Goal: Find specific page/section: Find specific page/section

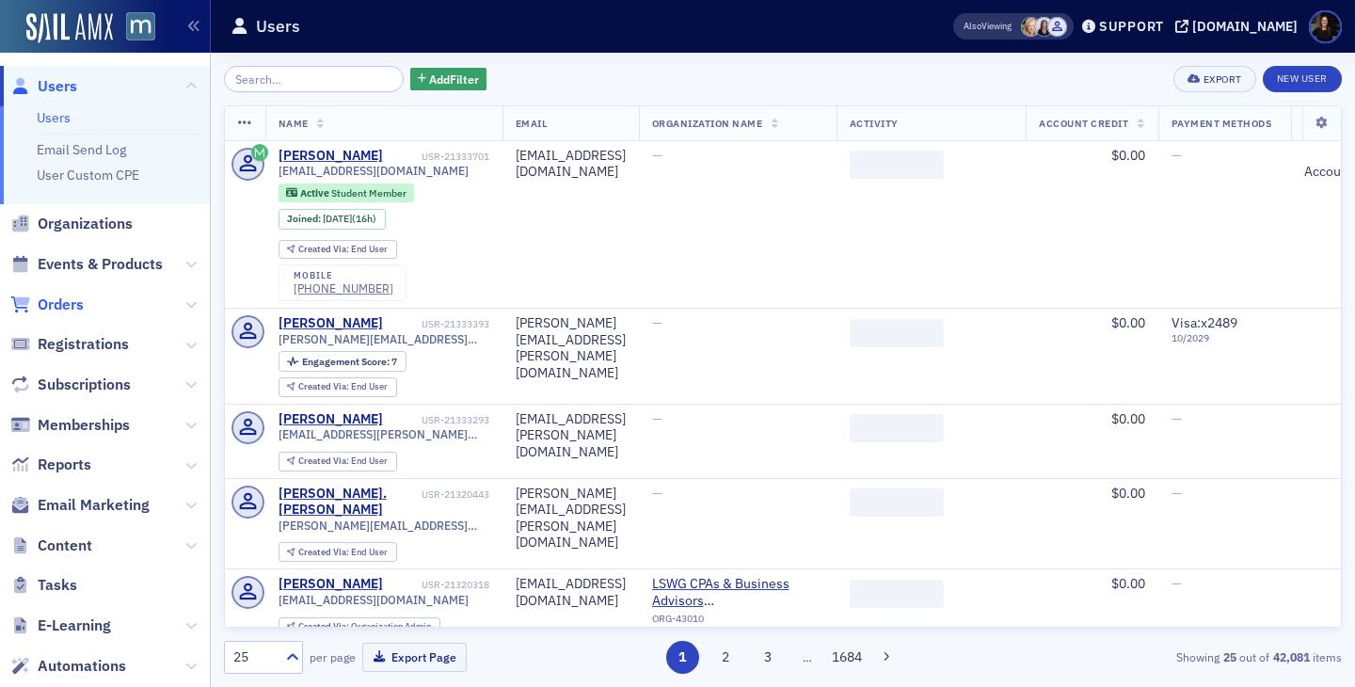
click at [71, 299] on span "Orders" at bounding box center [61, 304] width 46 height 21
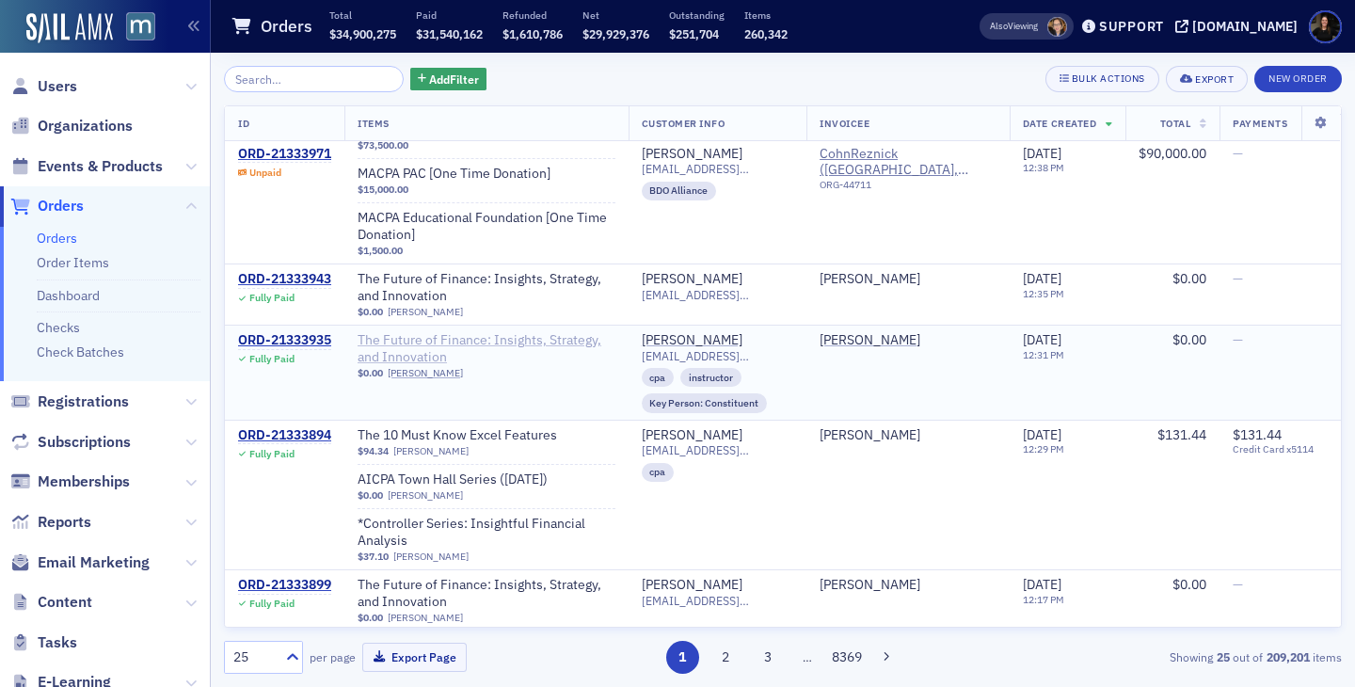
scroll to position [1864, 0]
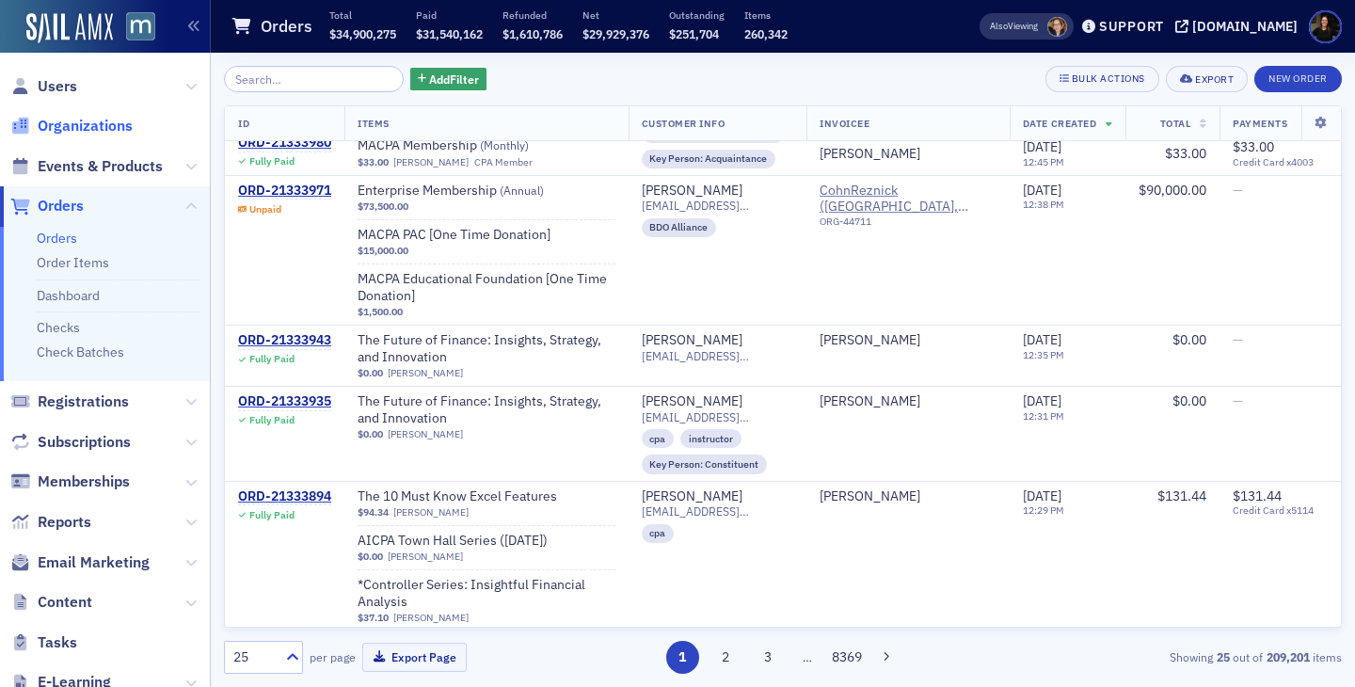
click at [104, 125] on span "Organizations" at bounding box center [85, 126] width 95 height 21
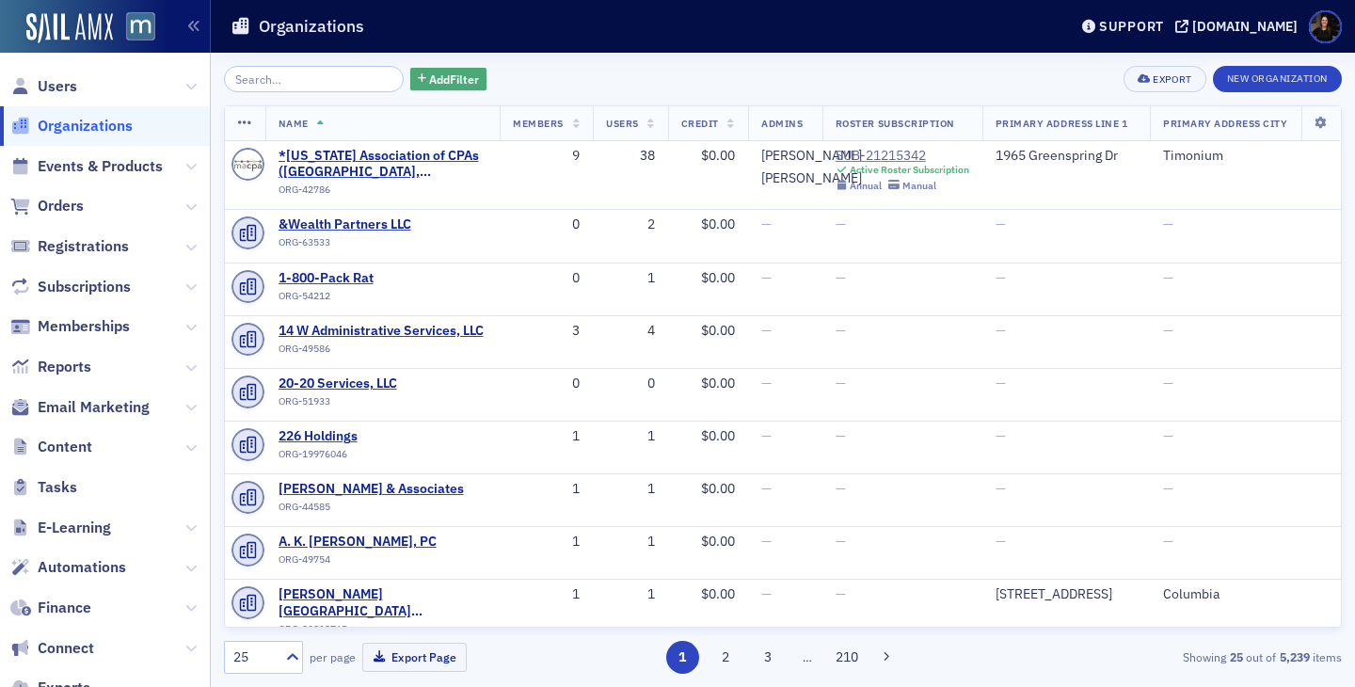
click at [429, 83] on span "Add Filter" at bounding box center [454, 79] width 50 height 17
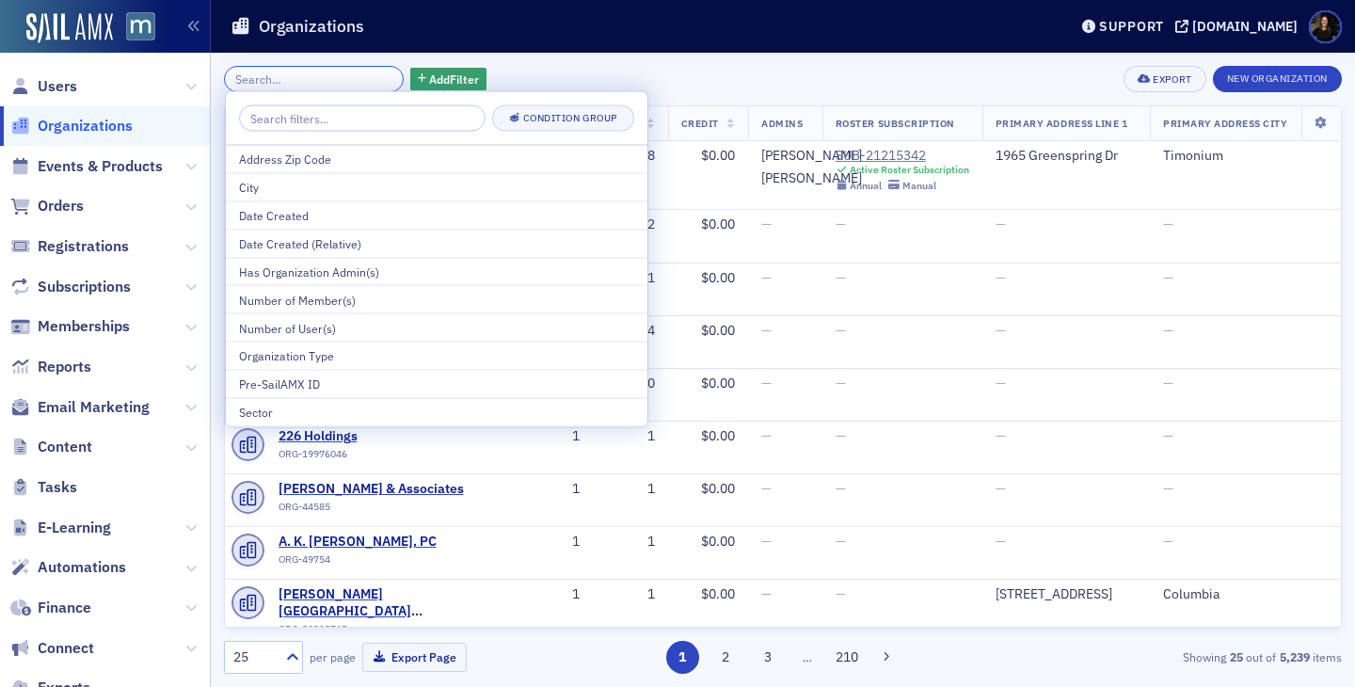
click at [301, 83] on input "search" at bounding box center [314, 79] width 180 height 26
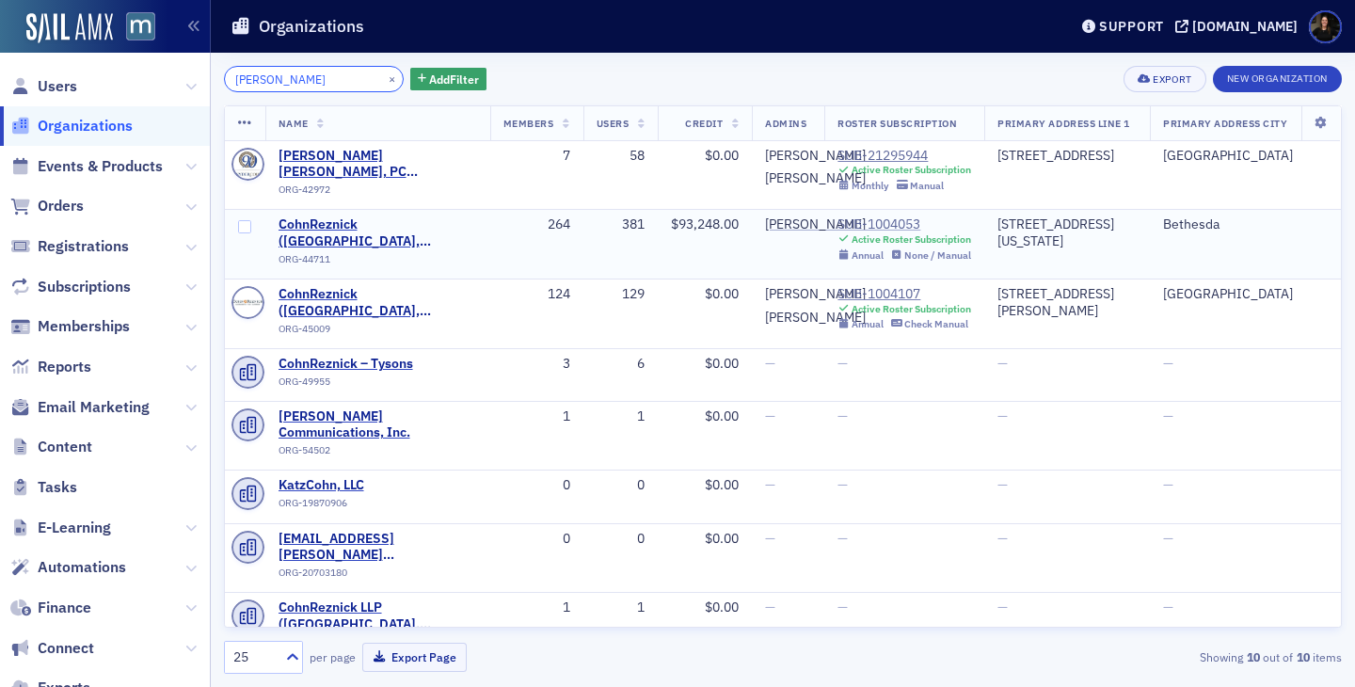
type input "[PERSON_NAME]"
click at [910, 233] on div "SUB-1004053" at bounding box center [904, 224] width 134 height 17
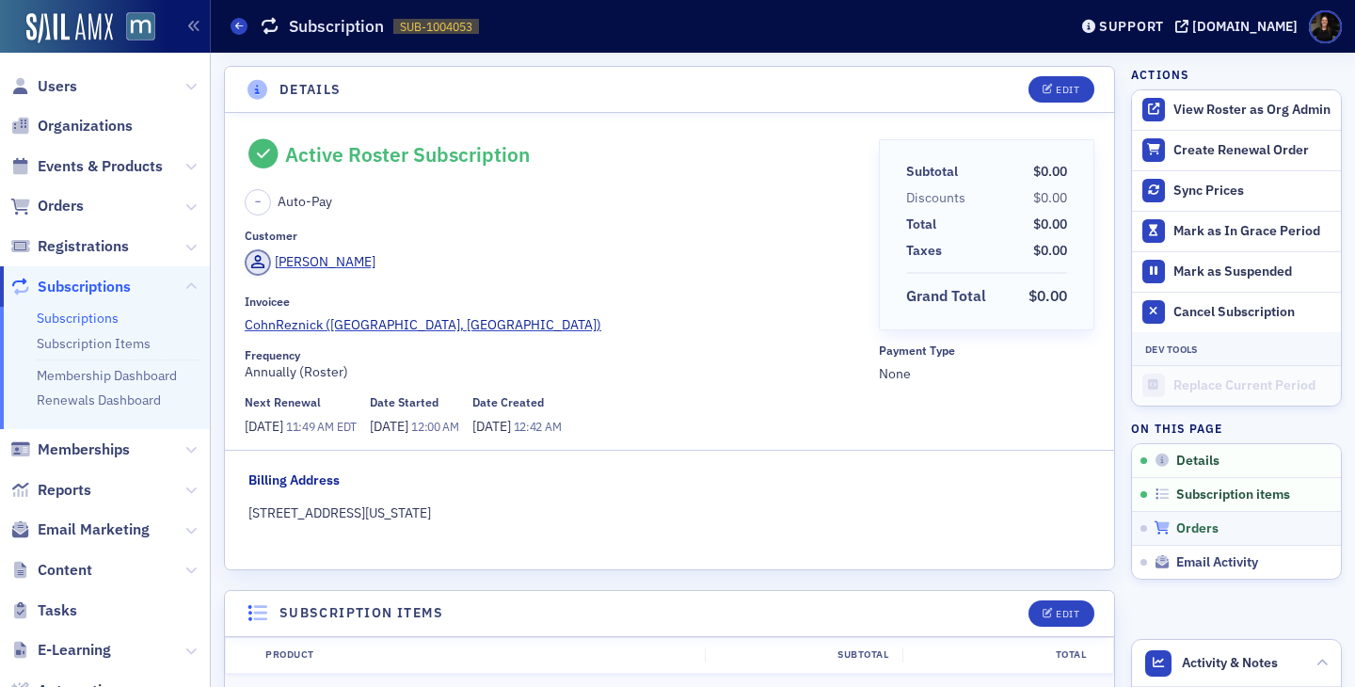
click at [1191, 534] on span "Orders" at bounding box center [1197, 528] width 42 height 17
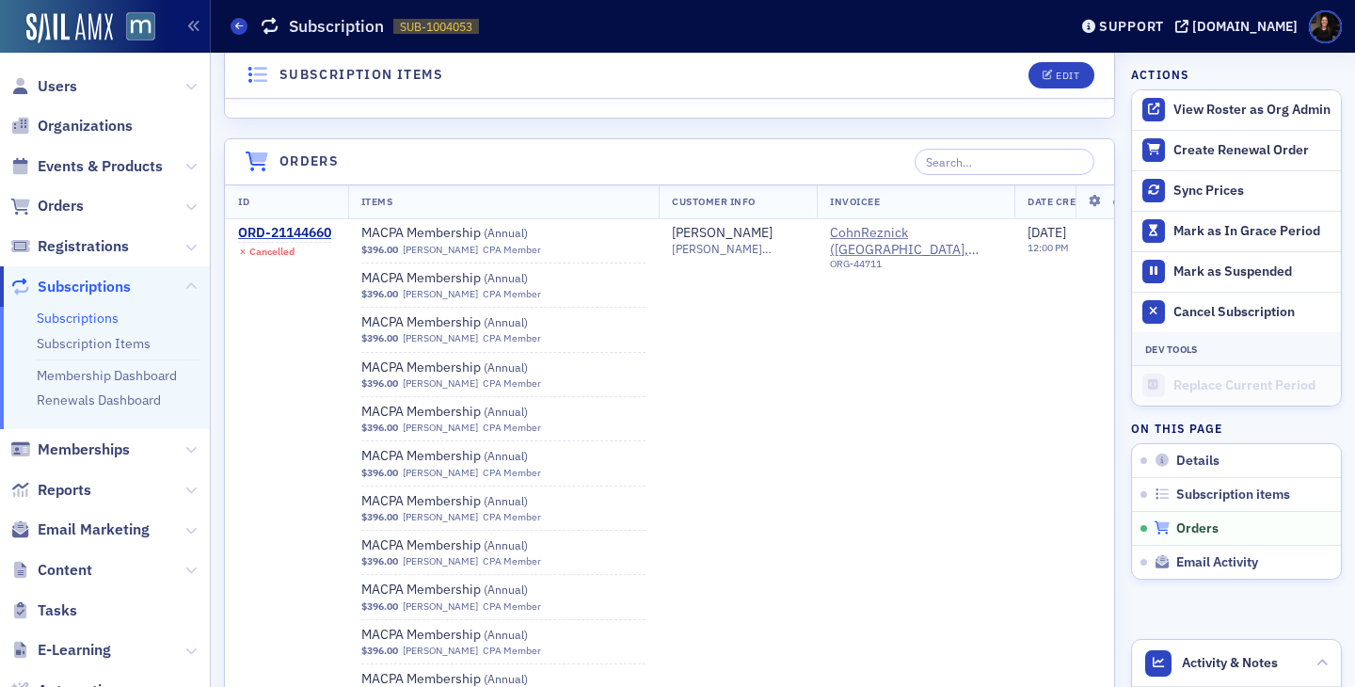
scroll to position [20982, 0]
